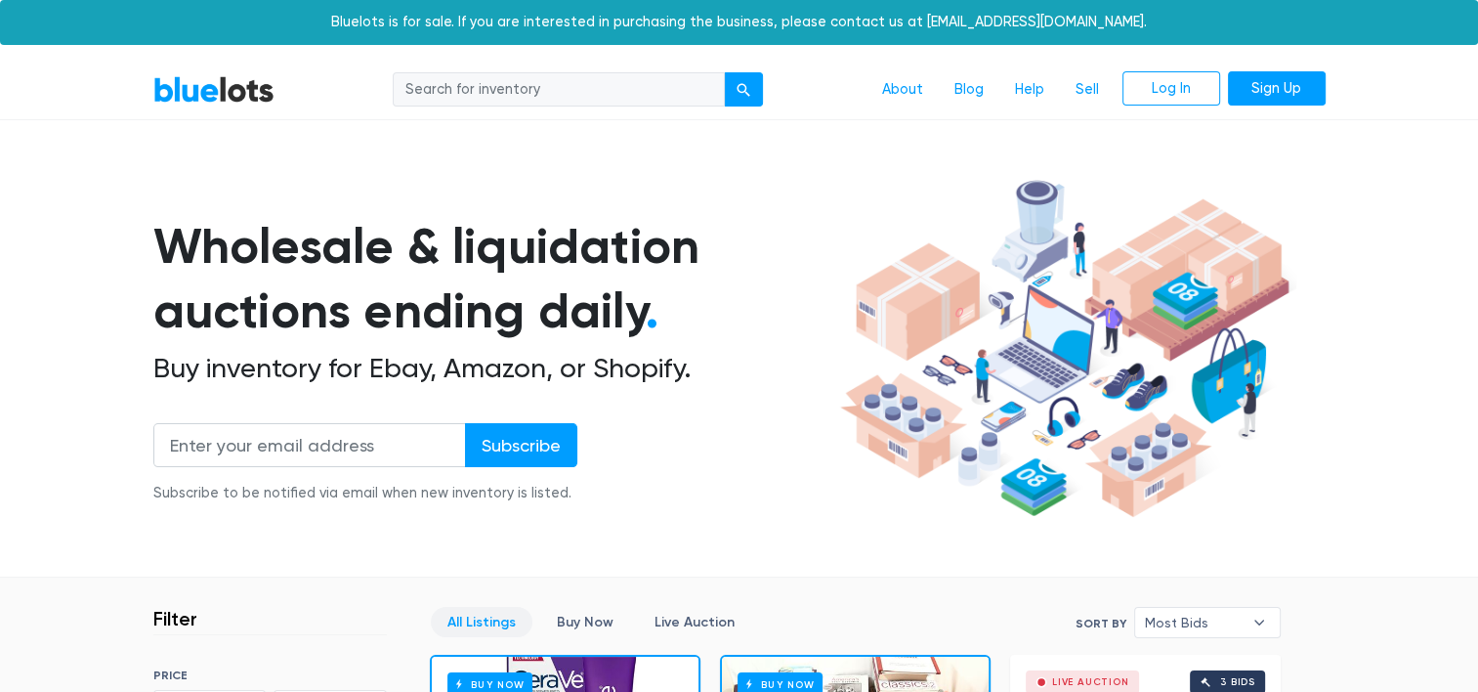
click at [543, 96] on input "search" at bounding box center [559, 89] width 332 height 35
type input "tampax"
click at [724, 72] on button "submit" at bounding box center [743, 89] width 39 height 35
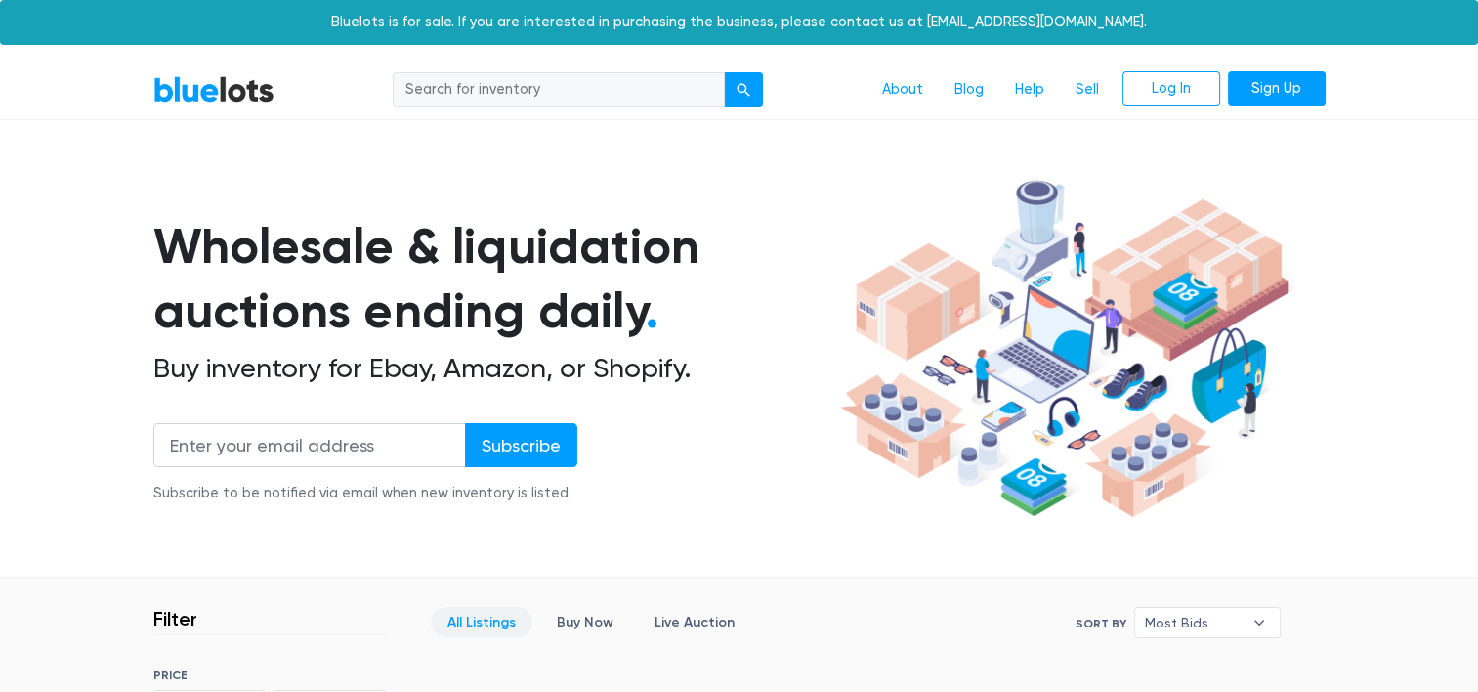
click at [603, 78] on input "search" at bounding box center [559, 89] width 332 height 35
type input "tampax"
click at [746, 85] on div "submit" at bounding box center [744, 90] width 14 height 14
